Goal: Task Accomplishment & Management: Use online tool/utility

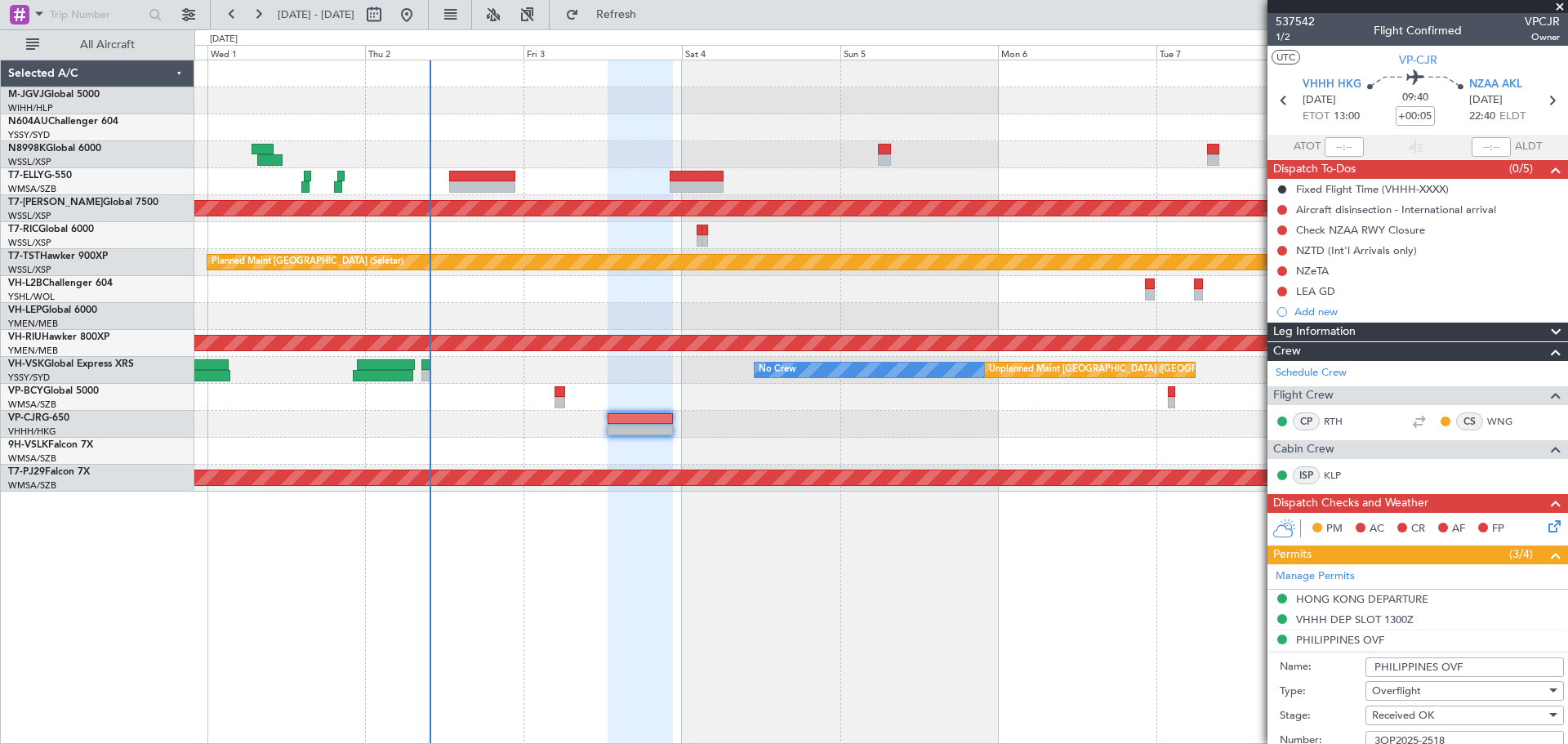
click at [963, 418] on div "Planned Maint [GEOGRAPHIC_DATA] ([GEOGRAPHIC_DATA] Intl)" at bounding box center [881, 424] width 1373 height 27
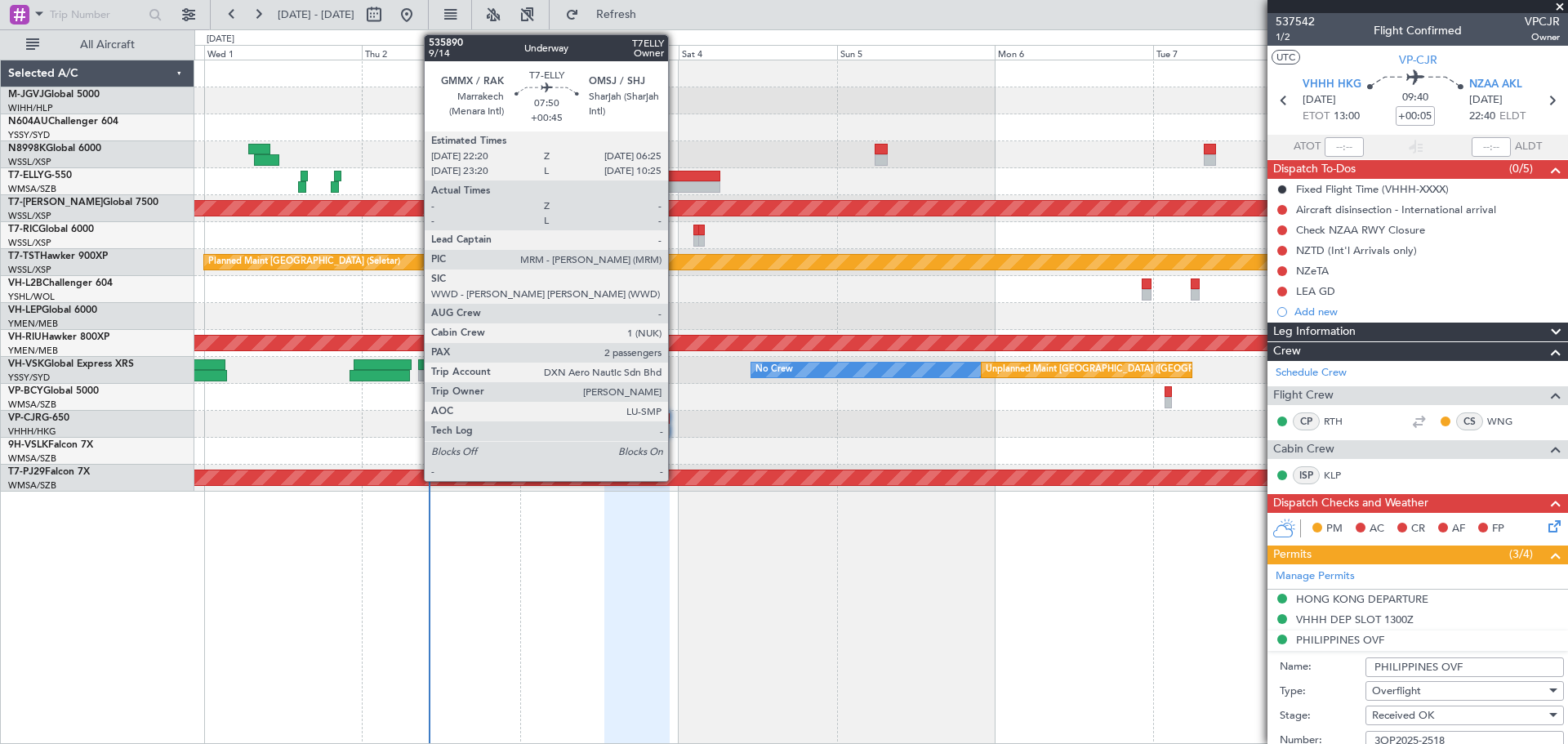
click at [675, 185] on div at bounding box center [693, 186] width 54 height 11
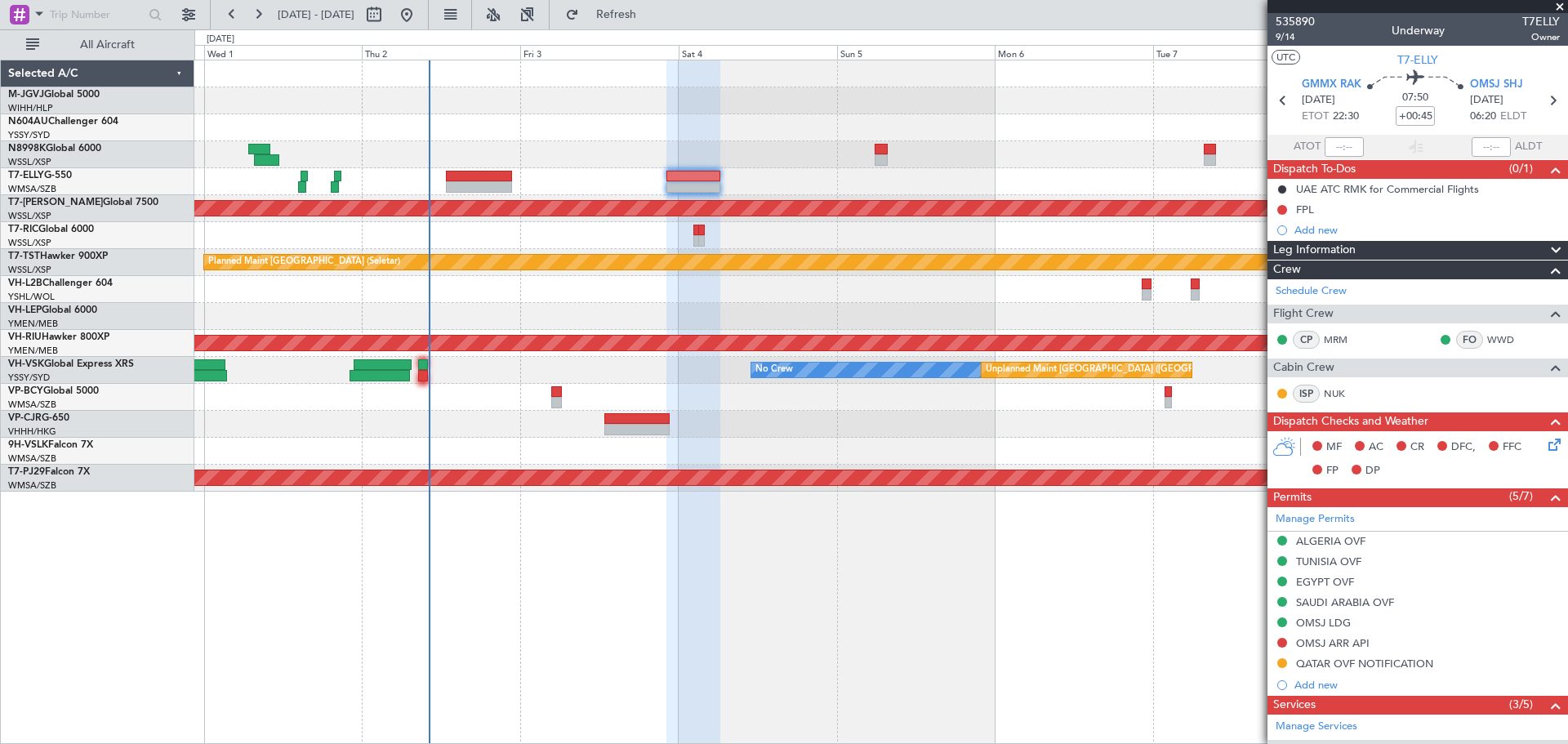
scroll to position [275, 0]
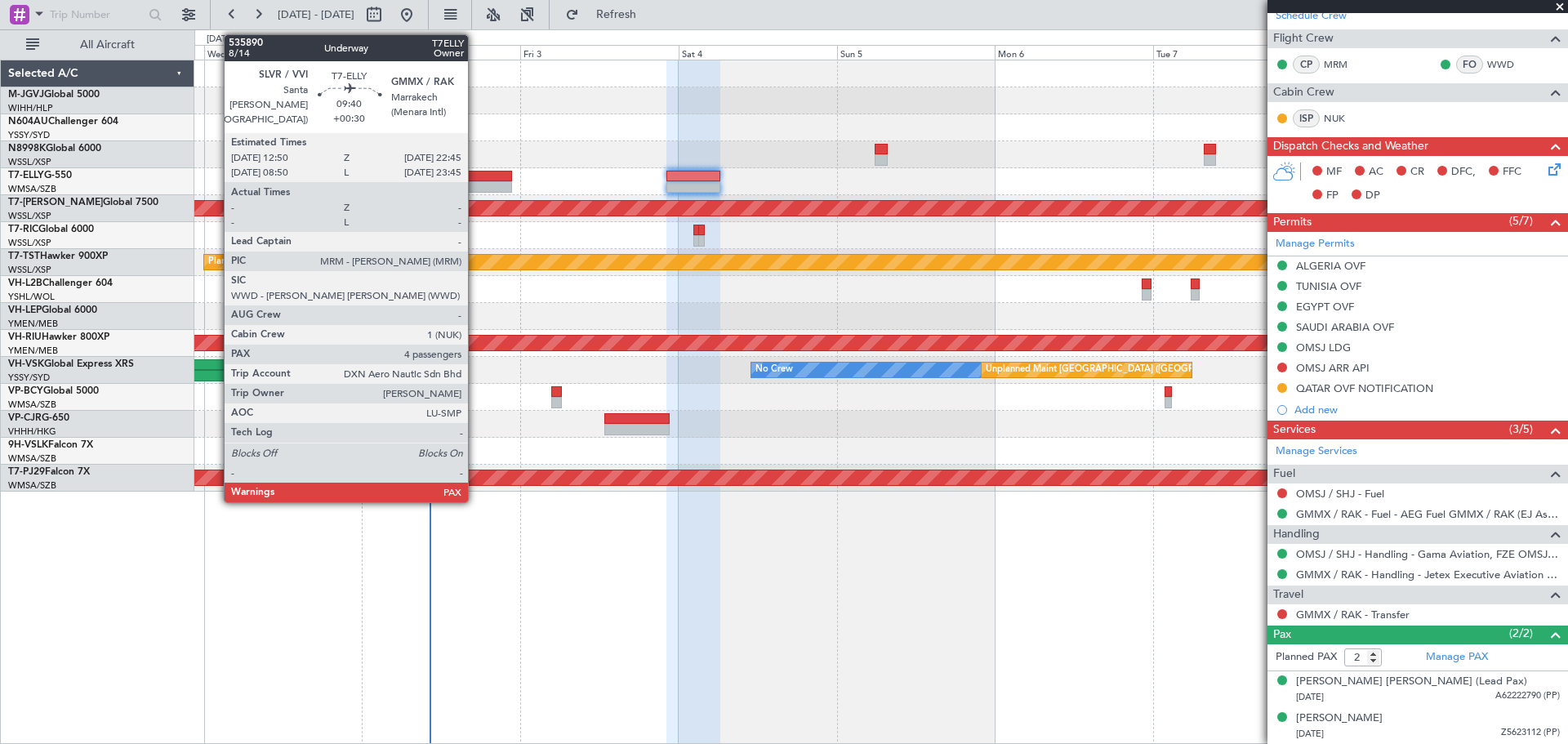
click at [475, 184] on div at bounding box center [479, 186] width 66 height 11
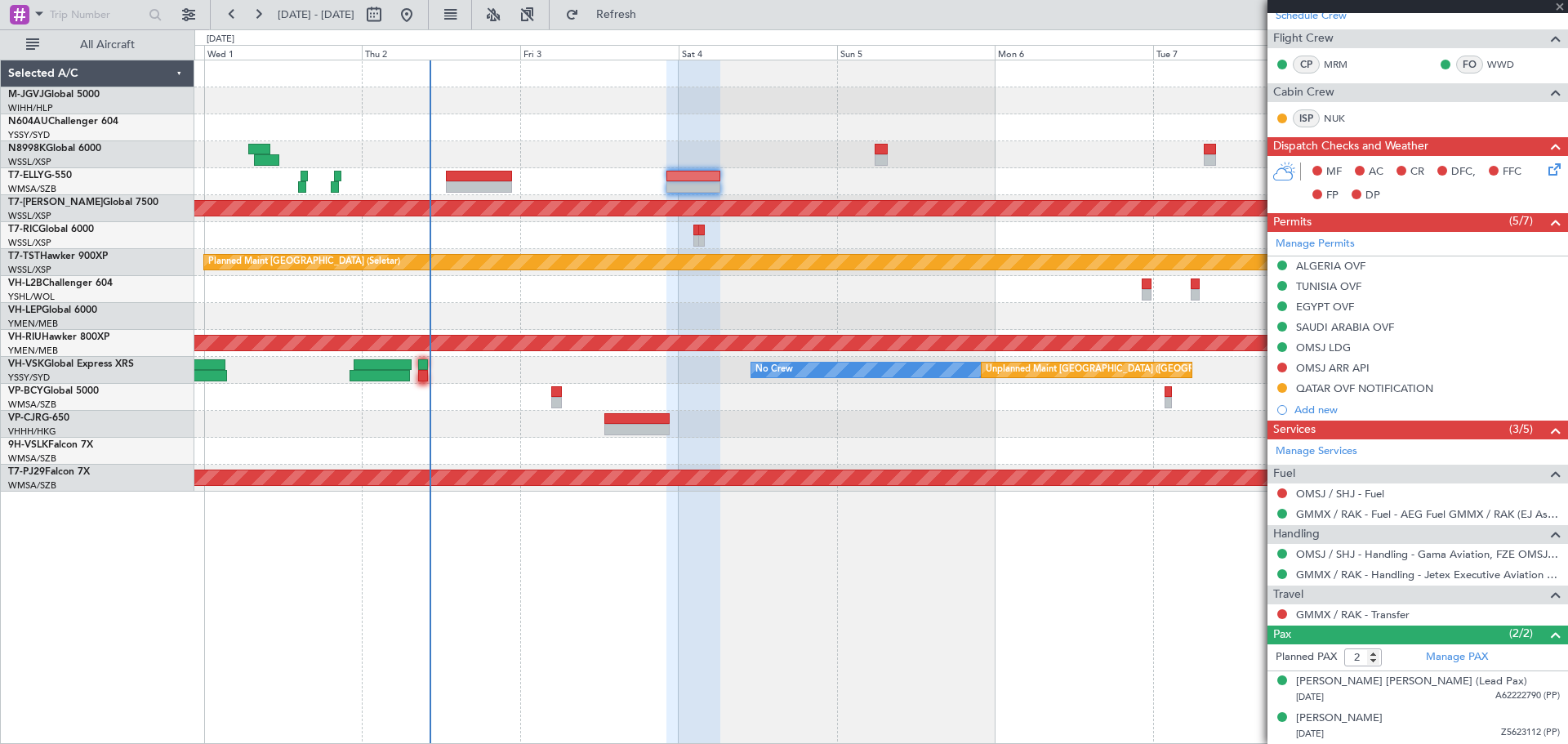
type input "+00:30"
type input "4"
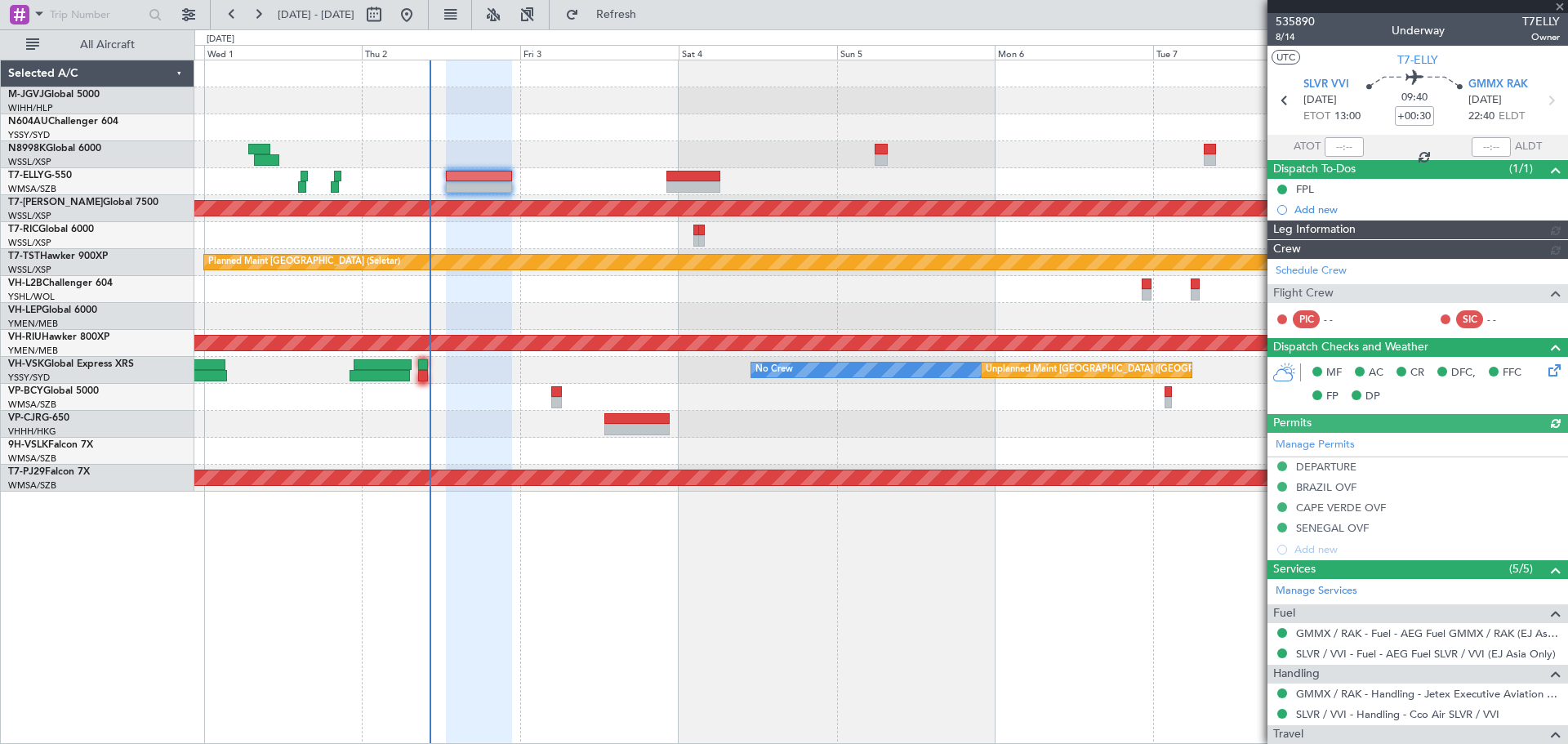
type input "[PERSON_NAME] (KYA)"
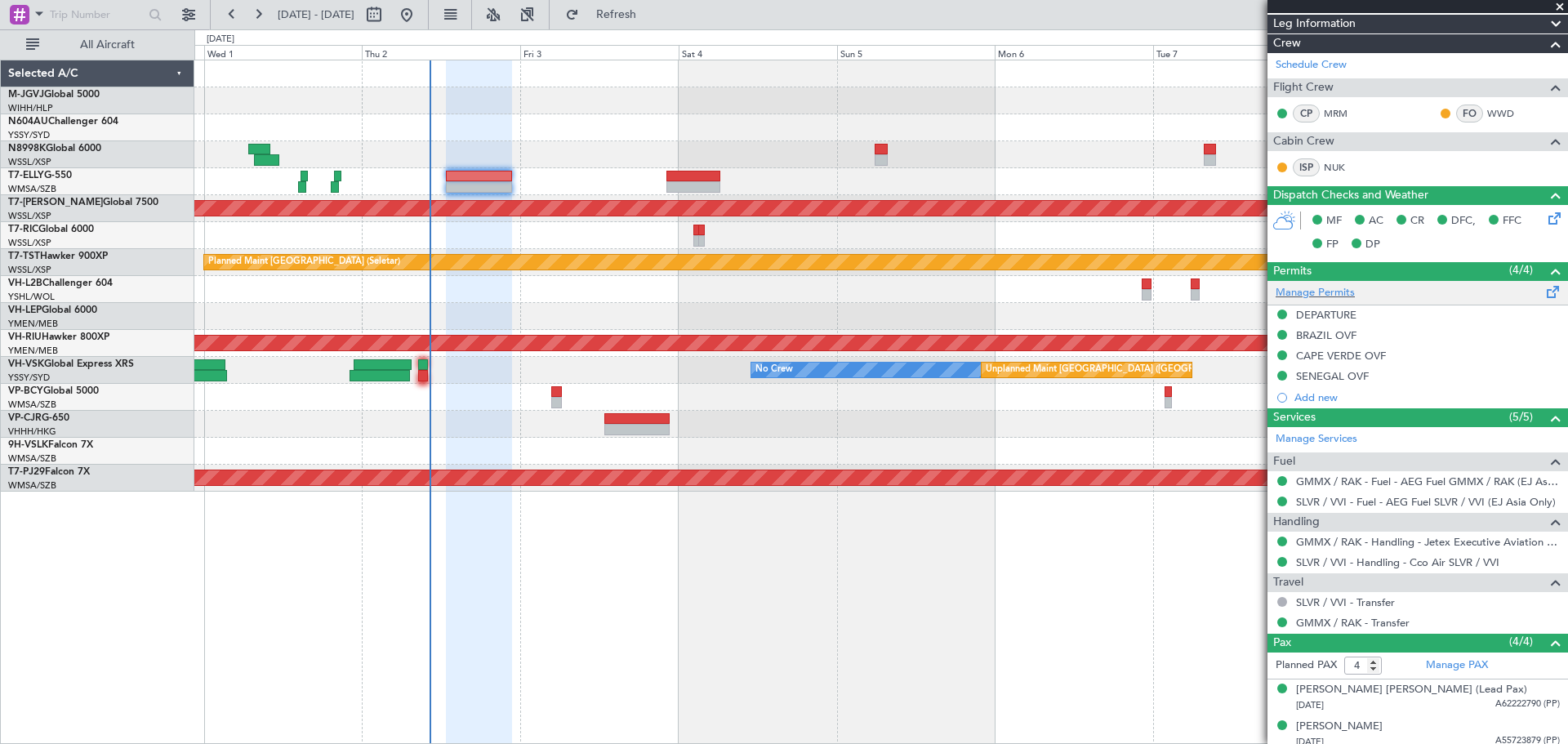
scroll to position [288, 0]
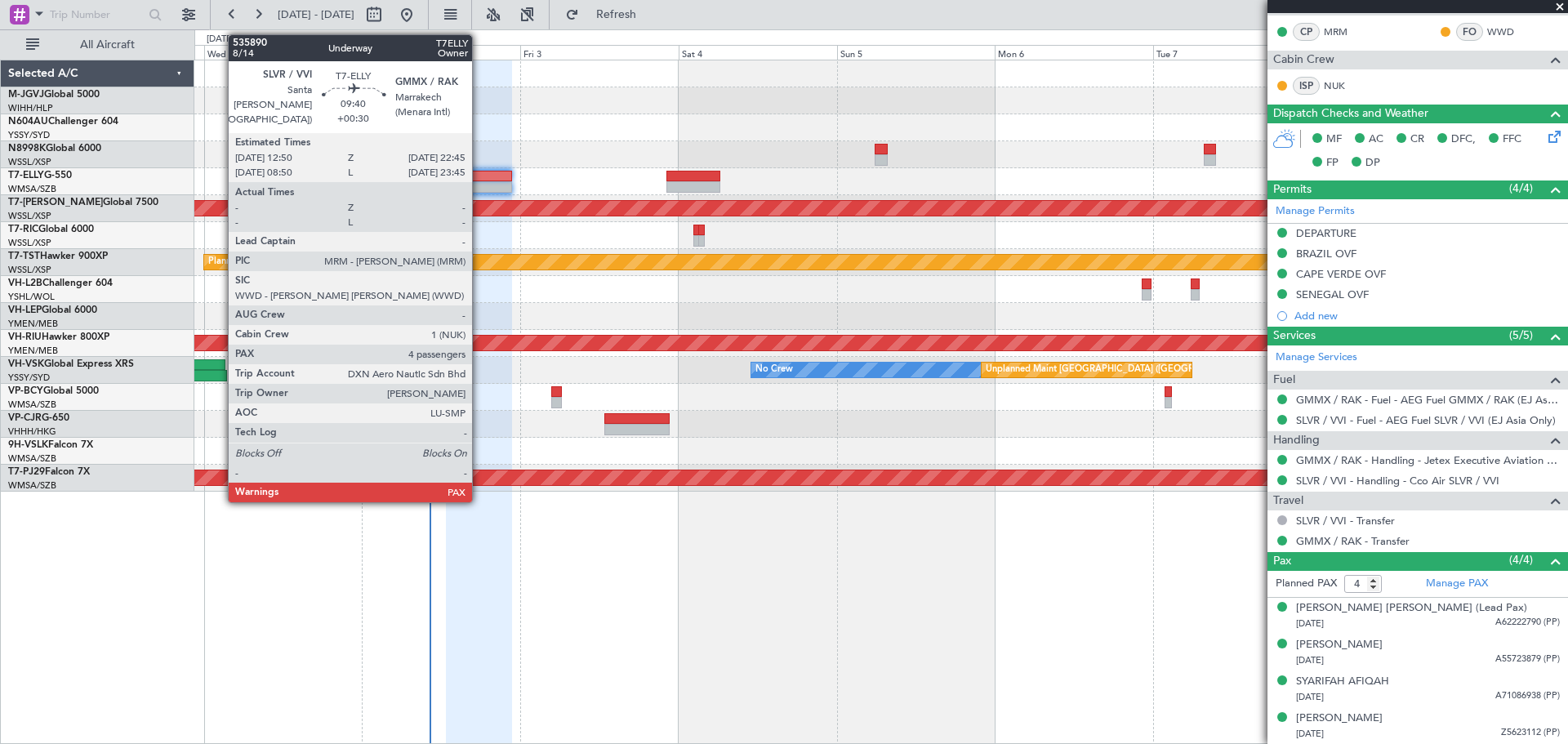
click at [479, 182] on div at bounding box center [479, 186] width 66 height 11
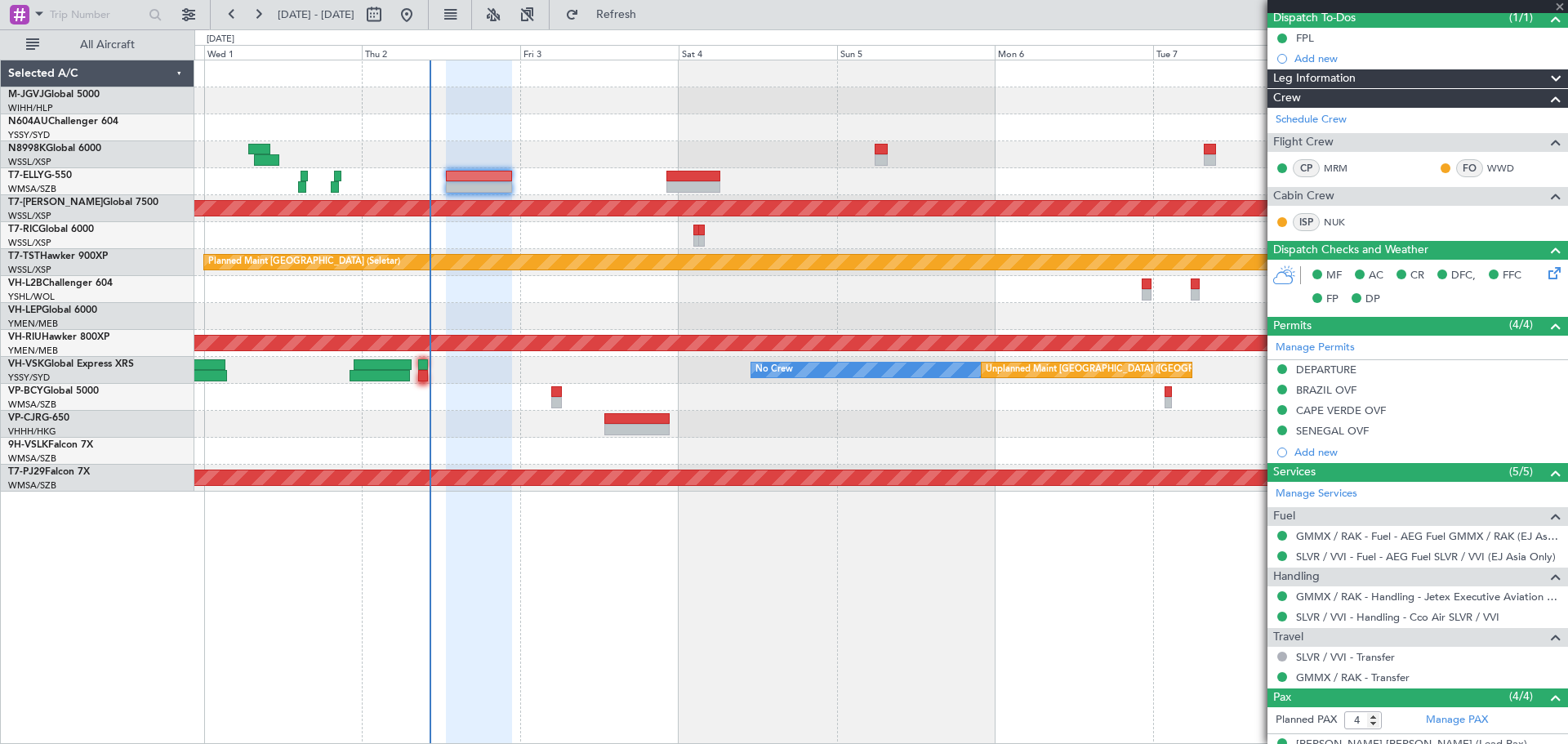
scroll to position [0, 0]
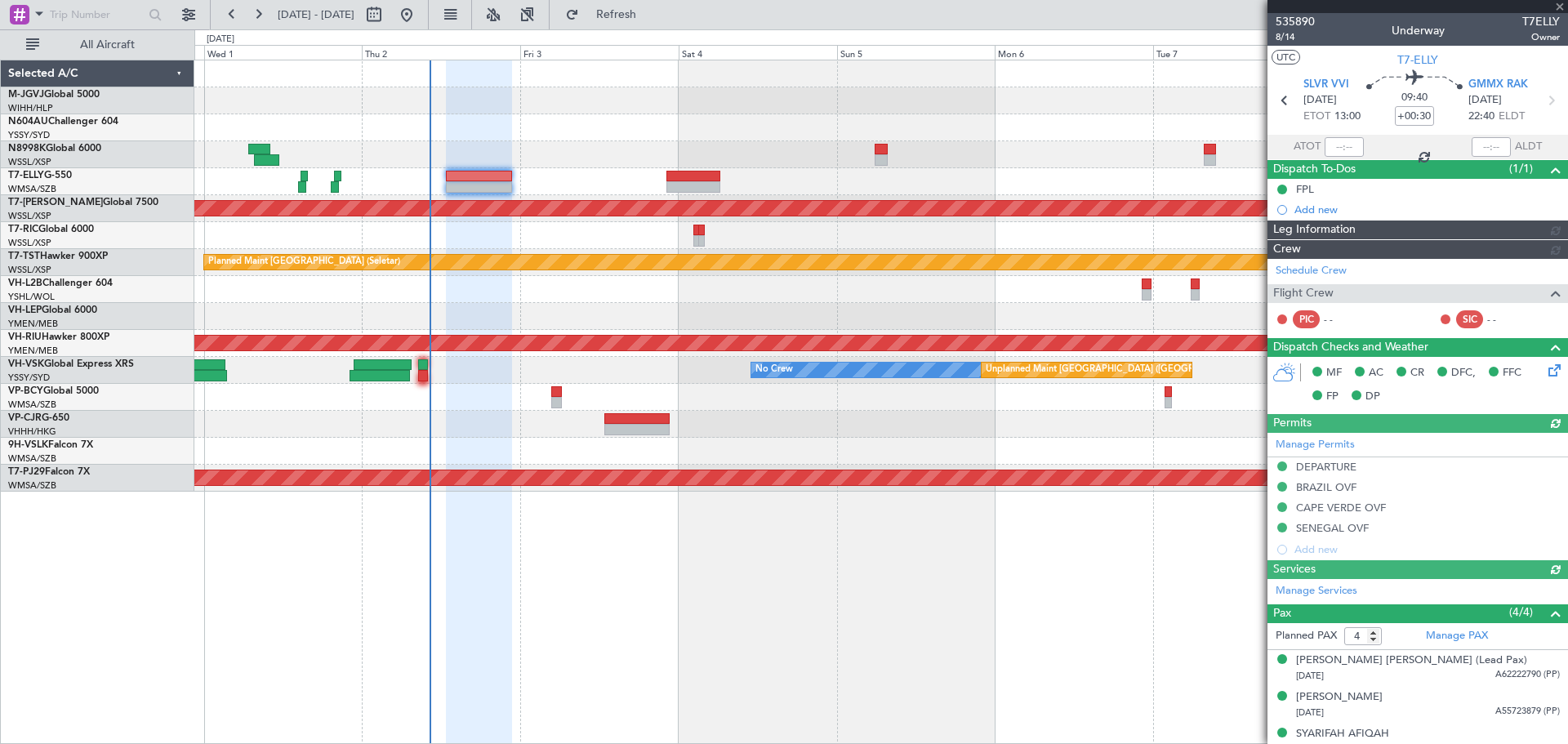
type input "[PERSON_NAME] (KYA)"
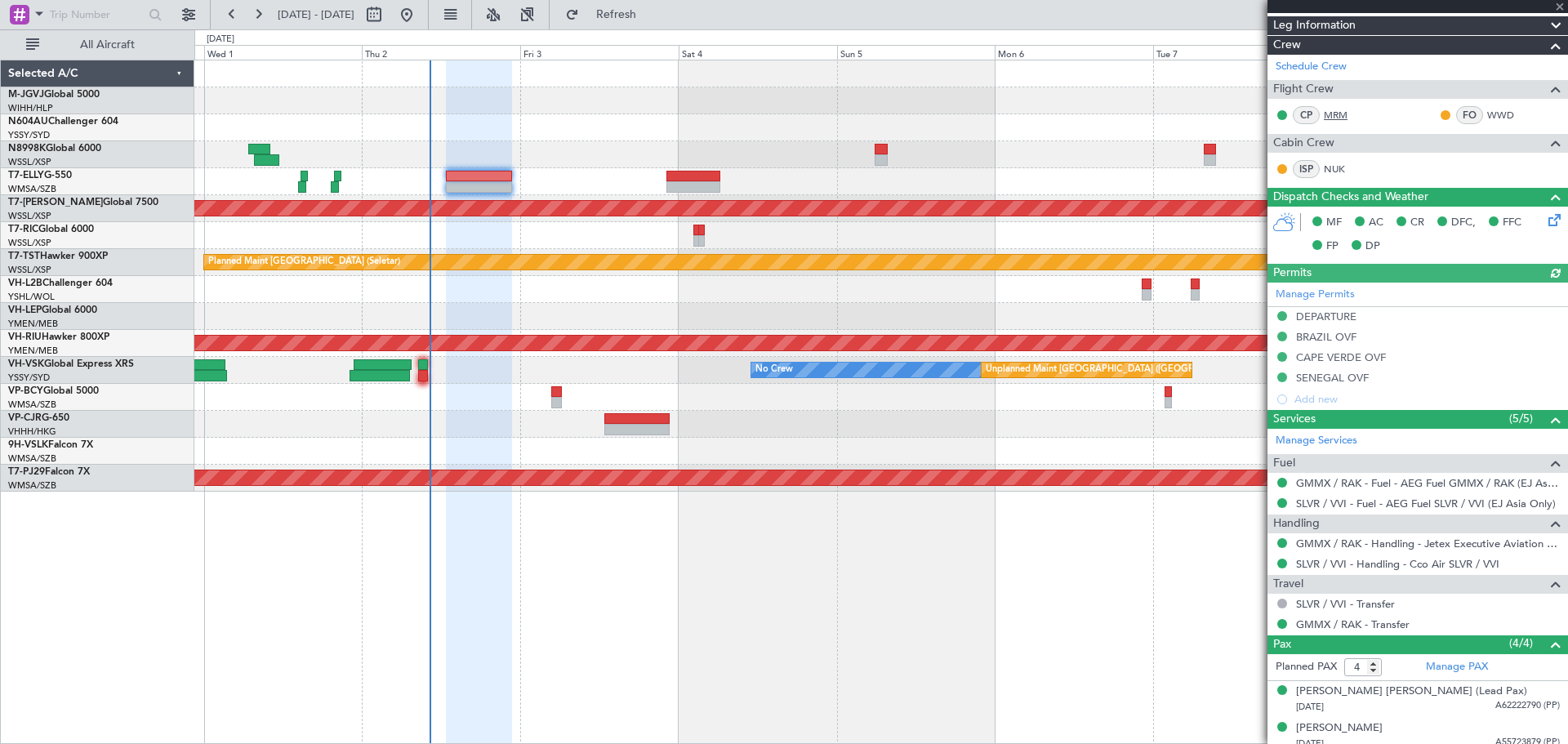
scroll to position [288, 0]
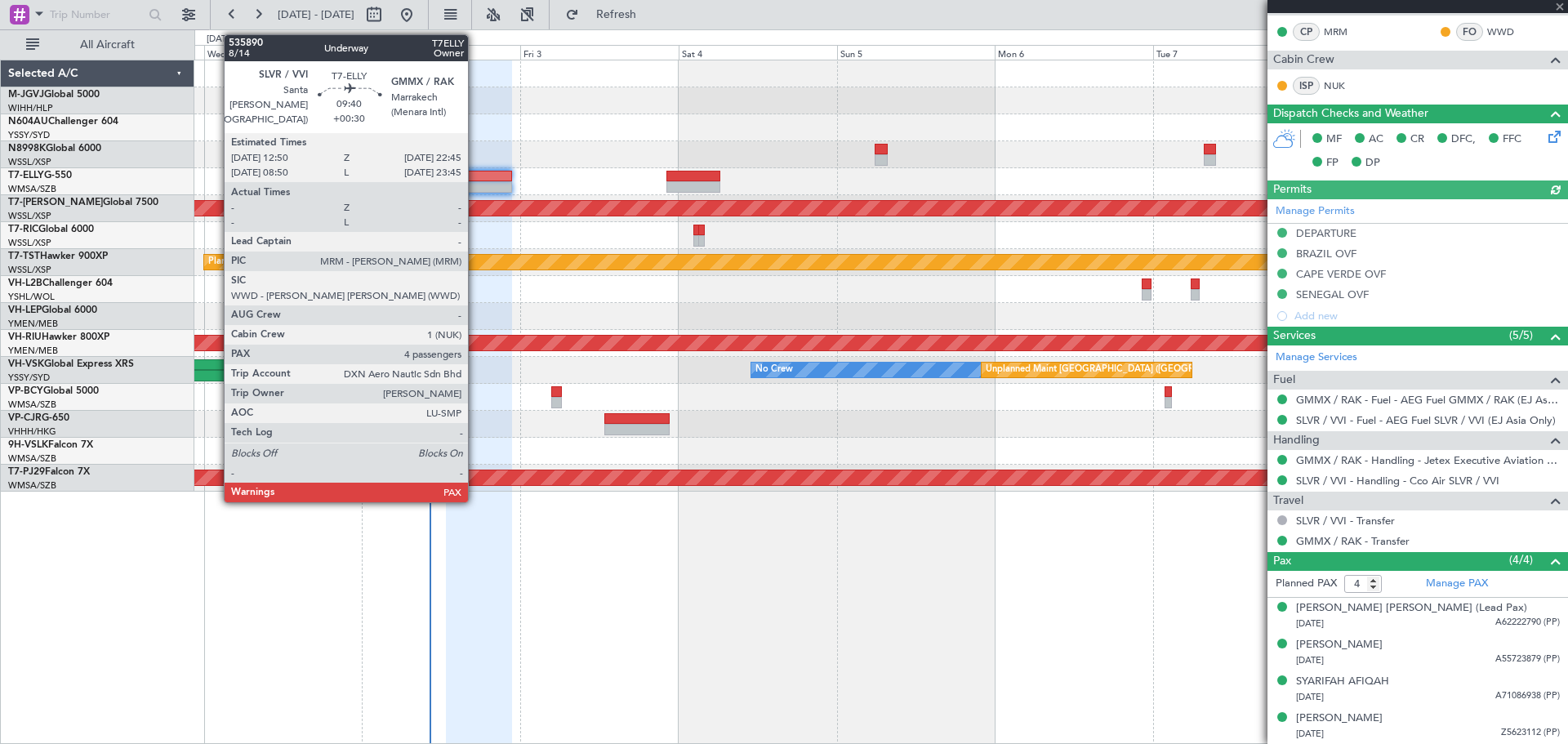
click at [475, 182] on div at bounding box center [479, 186] width 66 height 11
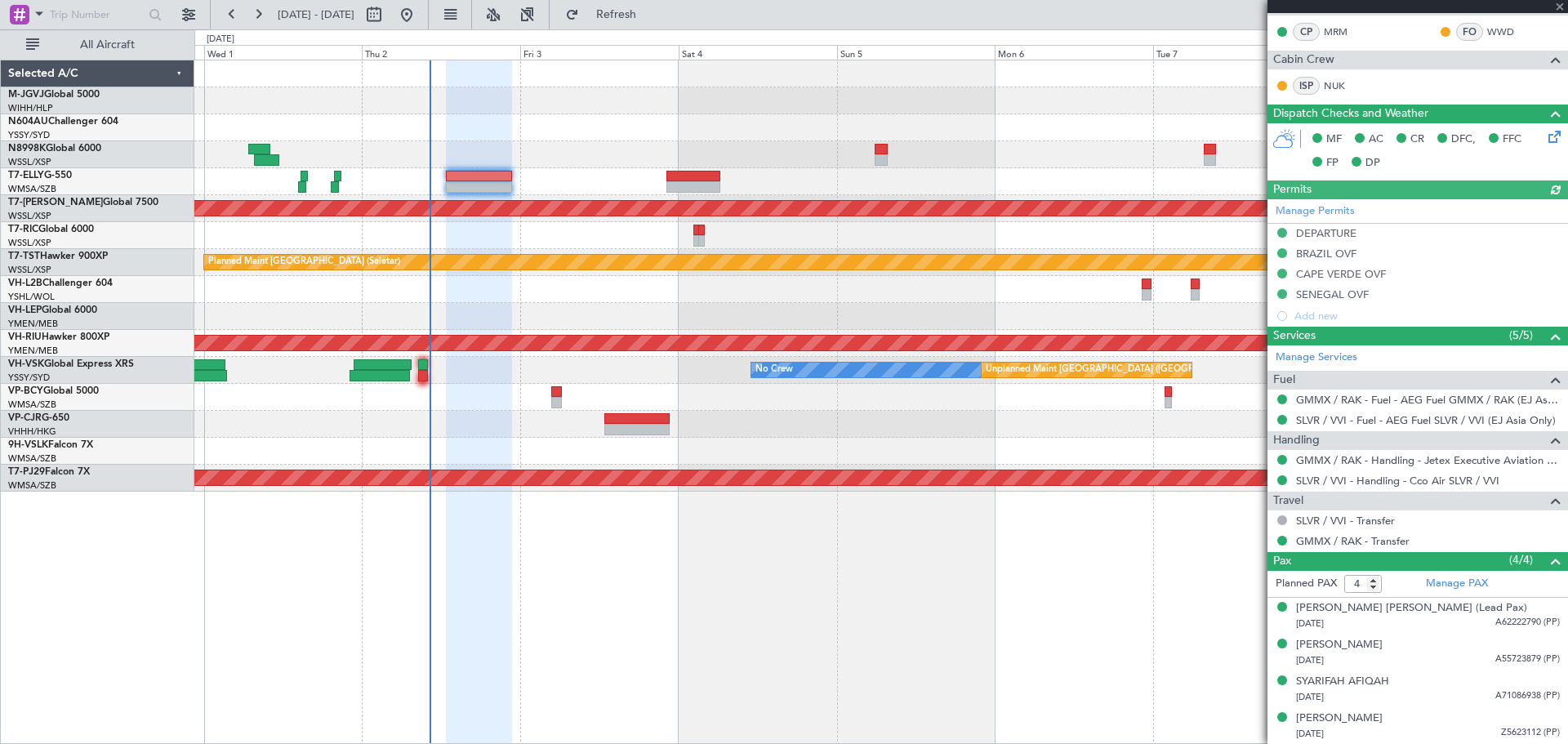
type input "[PERSON_NAME] (KYA)"
click at [646, 19] on span "Refresh" at bounding box center [616, 14] width 68 height 11
type input "[PERSON_NAME] (KYA)"
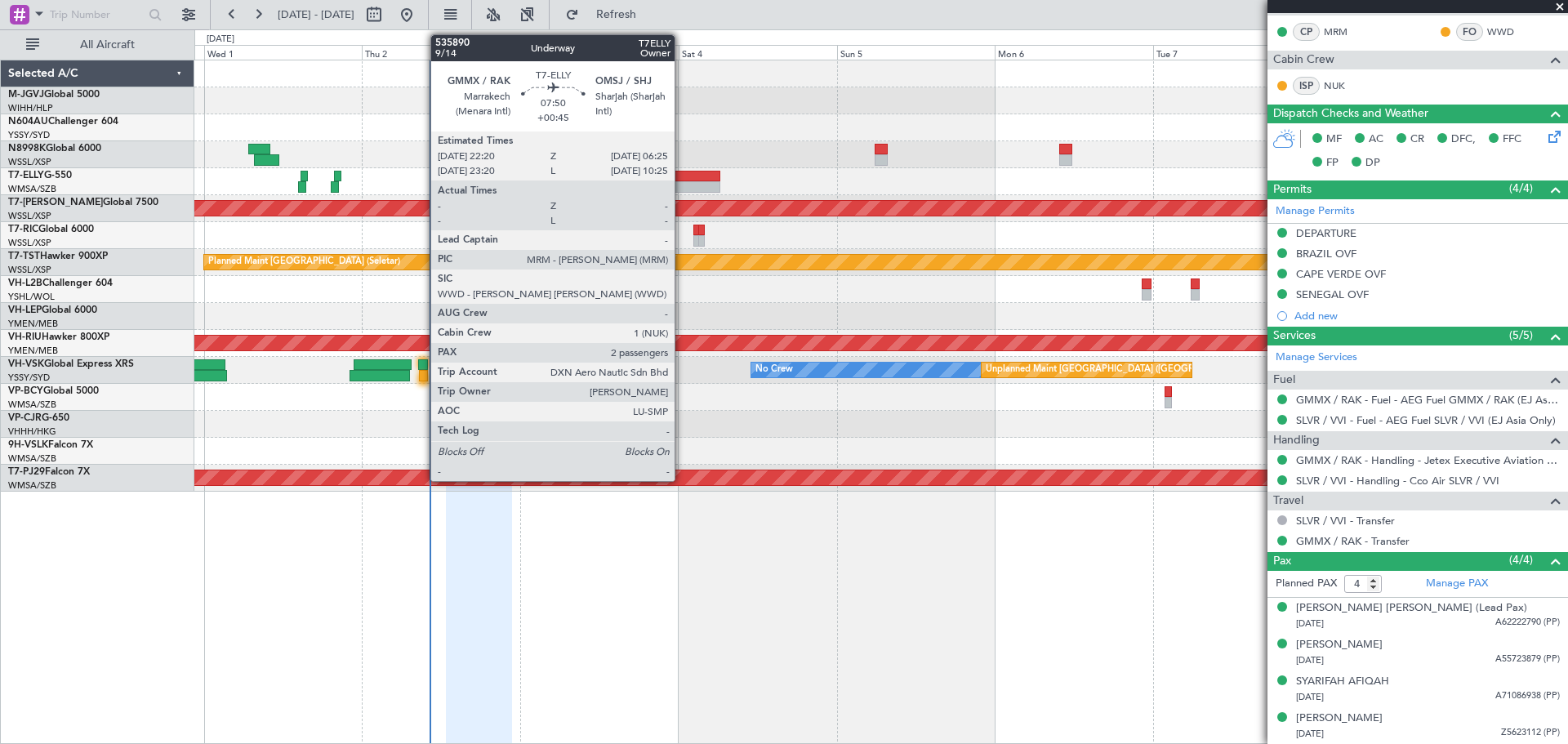
click at [682, 177] on div at bounding box center [693, 176] width 54 height 11
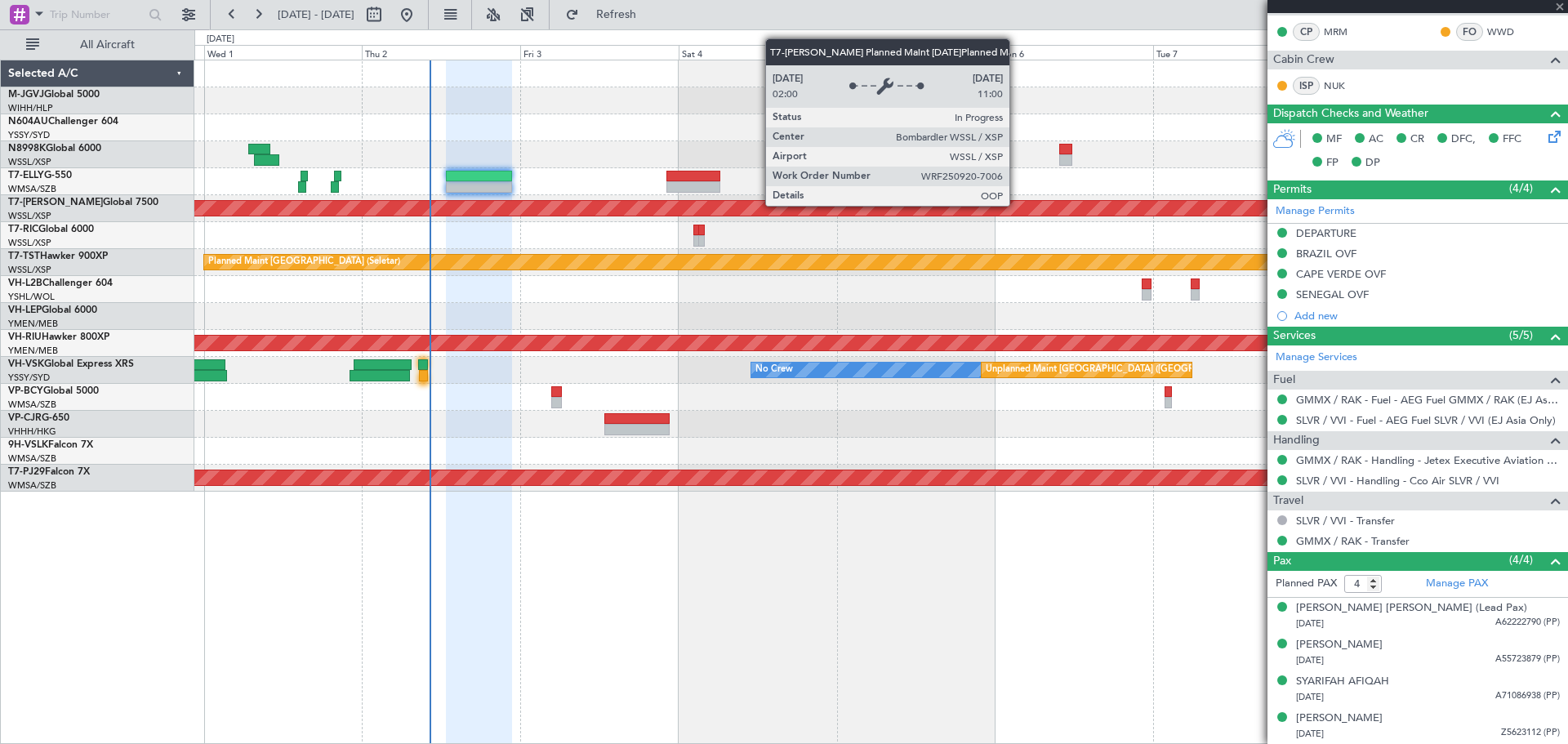
type input "+00:45"
type input "2"
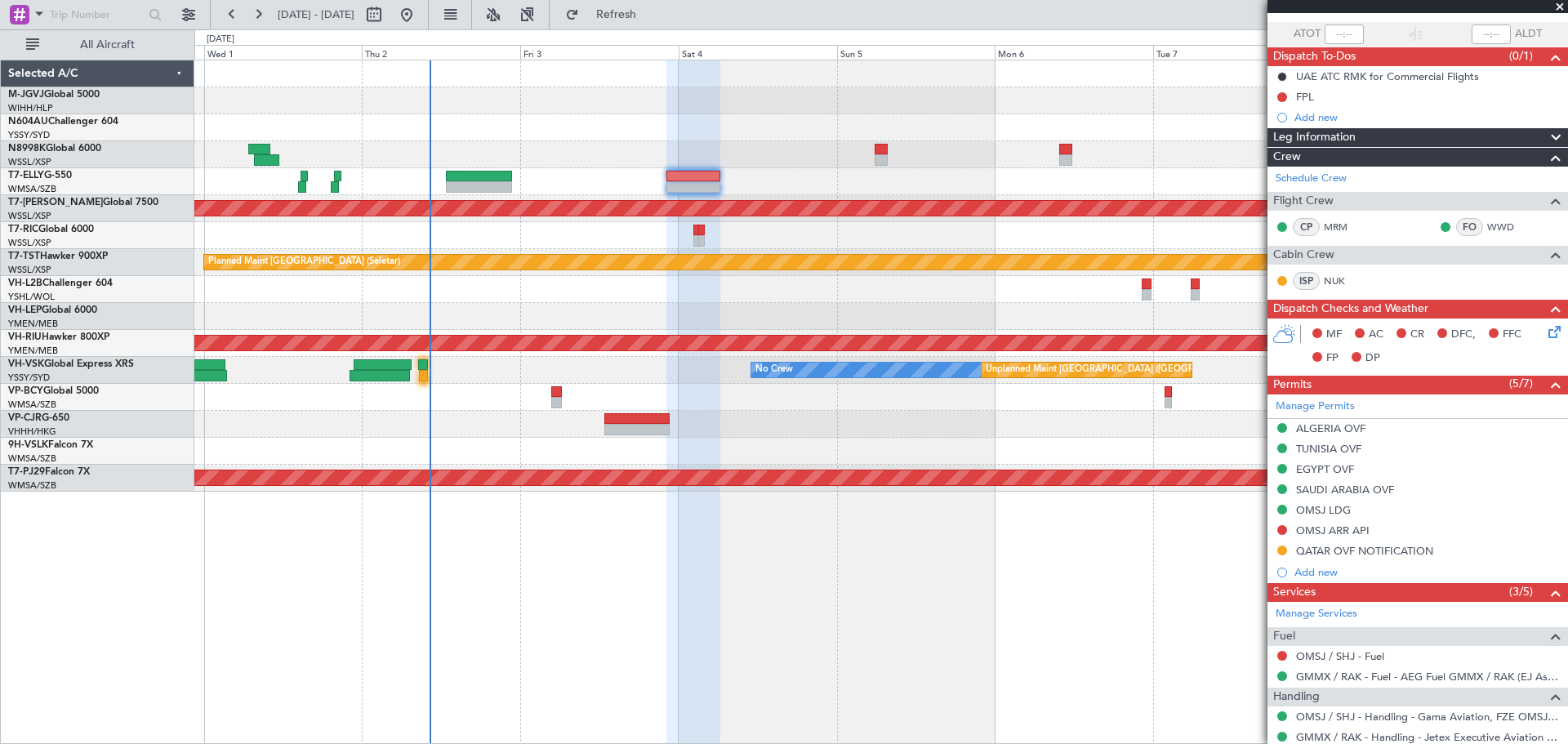
scroll to position [272, 0]
